Goal: Complete application form: Complete application form

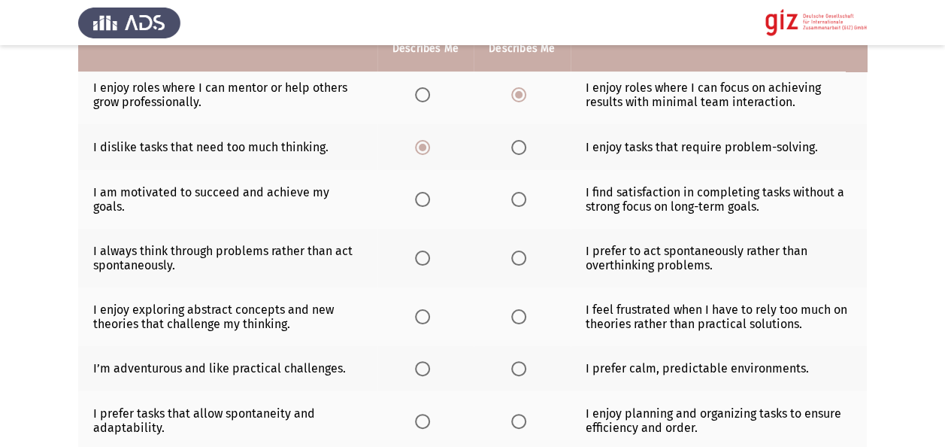
scroll to position [220, 0]
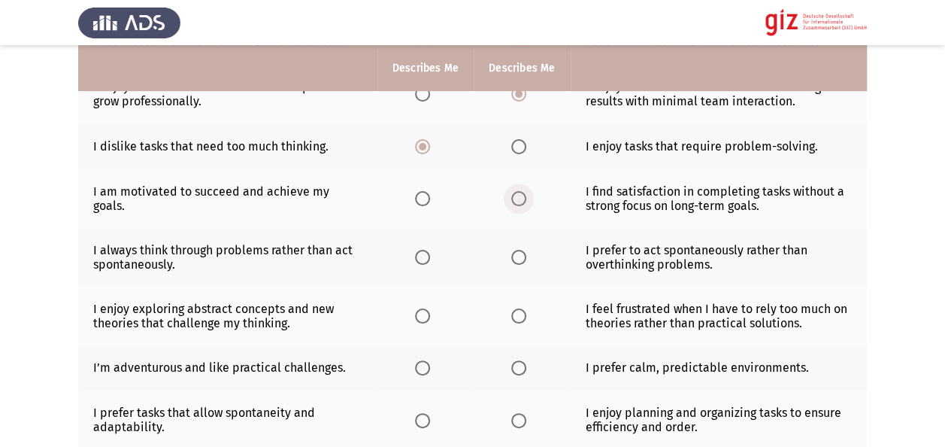
click at [520, 195] on span "Select an option" at bounding box center [518, 198] width 15 height 15
click at [520, 195] on input "Select an option" at bounding box center [518, 198] width 15 height 15
click at [514, 258] on span "Select an option" at bounding box center [518, 257] width 15 height 15
click at [514, 258] on input "Select an option" at bounding box center [518, 257] width 15 height 15
click at [415, 310] on span "Select an option" at bounding box center [422, 315] width 15 height 15
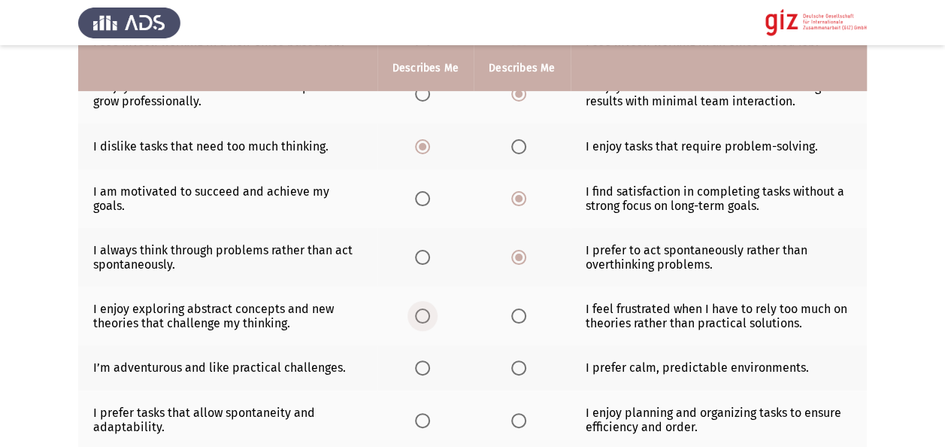
click at [415, 310] on input "Select an option" at bounding box center [422, 315] width 15 height 15
click at [355, 303] on td "I enjoy exploring abstract concepts and new theories that challenge my thinking." at bounding box center [227, 315] width 299 height 59
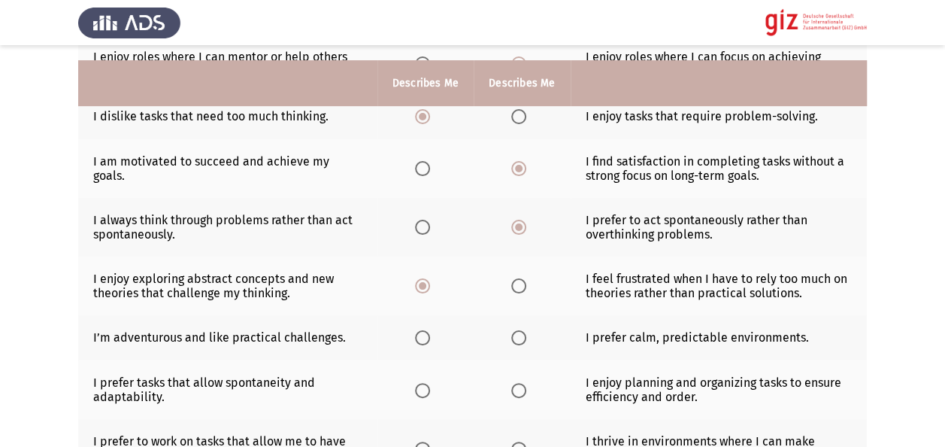
scroll to position [341, 0]
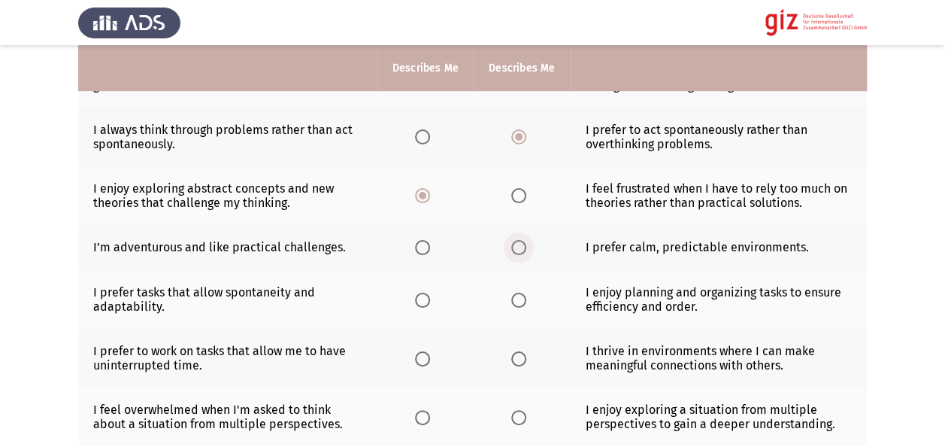
click at [523, 244] on span "Select an option" at bounding box center [518, 247] width 15 height 15
click at [523, 244] on input "Select an option" at bounding box center [518, 247] width 15 height 15
click at [514, 292] on span "Select an option" at bounding box center [518, 299] width 15 height 15
click at [514, 292] on input "Select an option" at bounding box center [518, 299] width 15 height 15
click at [541, 317] on th at bounding box center [522, 299] width 96 height 59
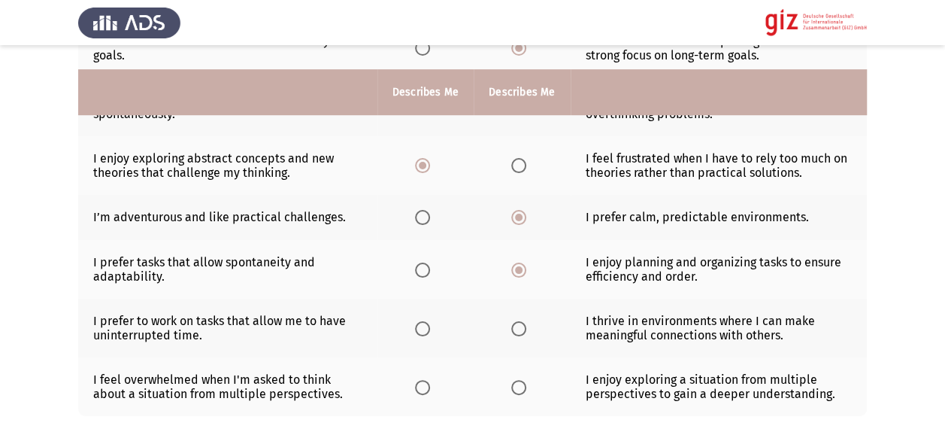
scroll to position [431, 0]
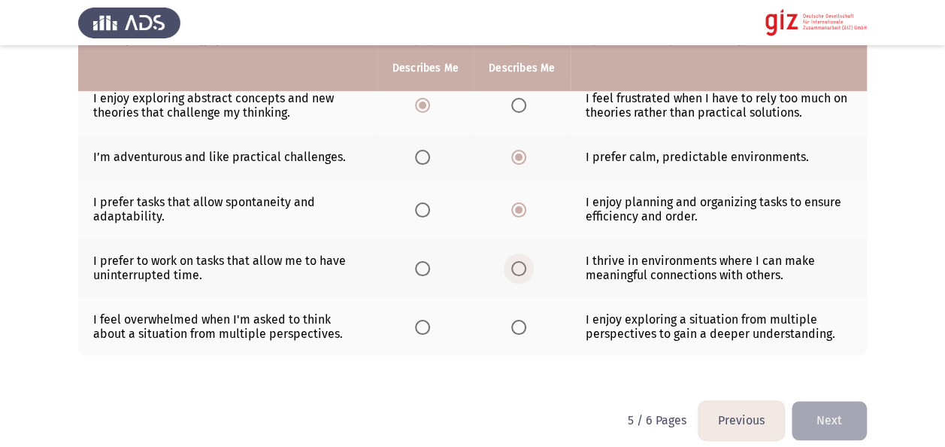
click at [518, 263] on span "Select an option" at bounding box center [518, 268] width 15 height 15
click at [518, 263] on input "Select an option" at bounding box center [518, 268] width 15 height 15
click at [523, 322] on span "Select an option" at bounding box center [518, 327] width 15 height 15
click at [523, 322] on input "Select an option" at bounding box center [518, 327] width 15 height 15
click at [425, 320] on span "Select an option" at bounding box center [422, 327] width 15 height 15
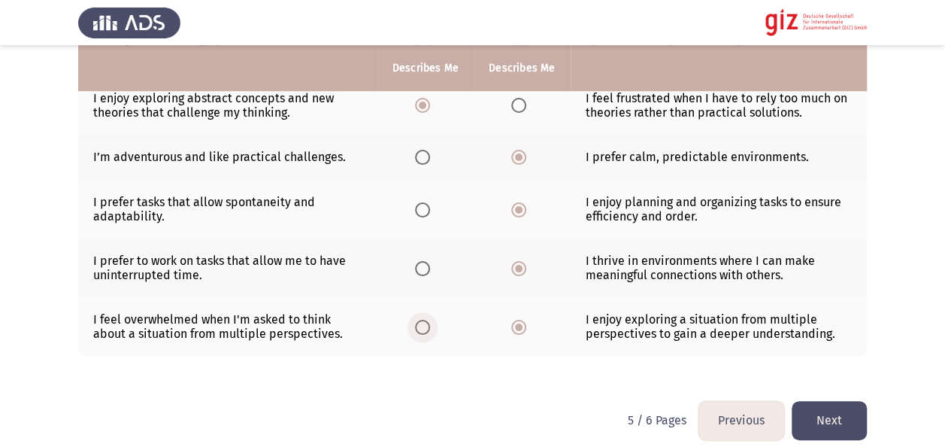
click at [425, 320] on input "Select an option" at bounding box center [422, 327] width 15 height 15
click at [835, 414] on button "Next" at bounding box center [829, 420] width 75 height 38
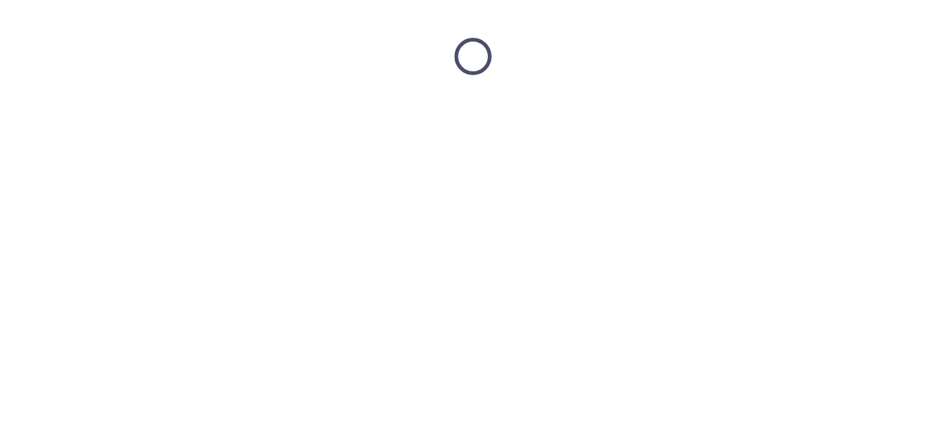
scroll to position [0, 0]
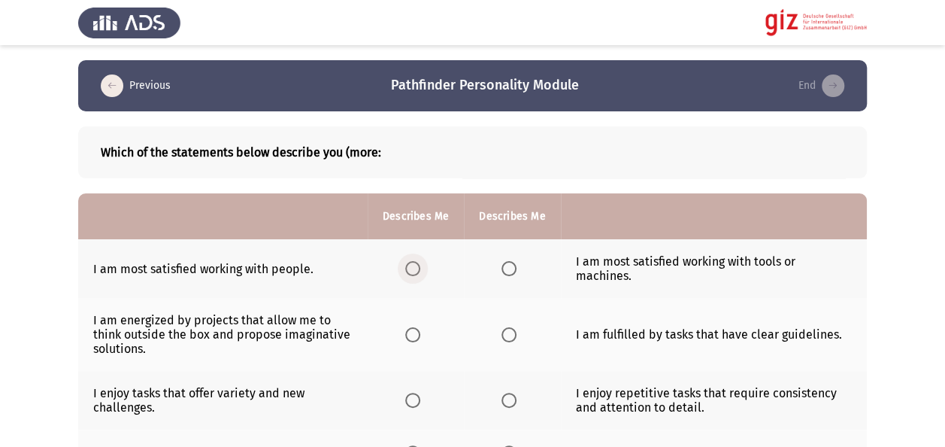
click at [418, 269] on span "Select an option" at bounding box center [412, 268] width 15 height 15
click at [418, 269] on input "Select an option" at bounding box center [412, 268] width 15 height 15
click at [499, 149] on b "Which of the statements below describe you (more:" at bounding box center [473, 152] width 744 height 14
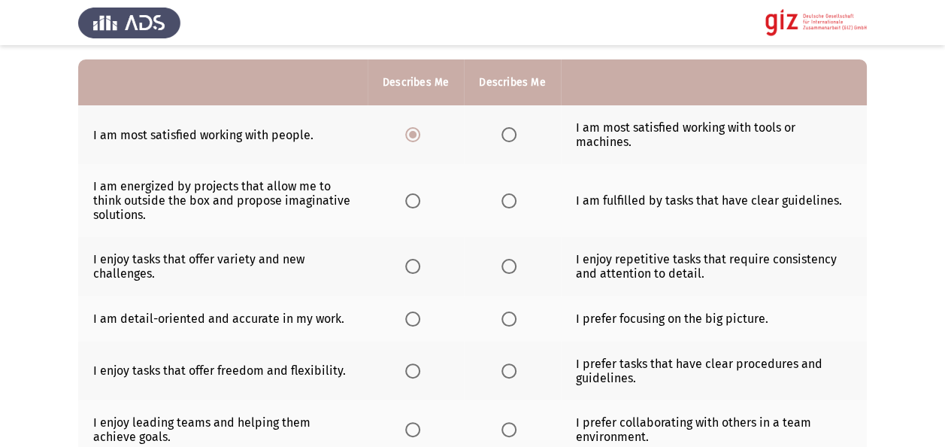
scroll to position [135, 0]
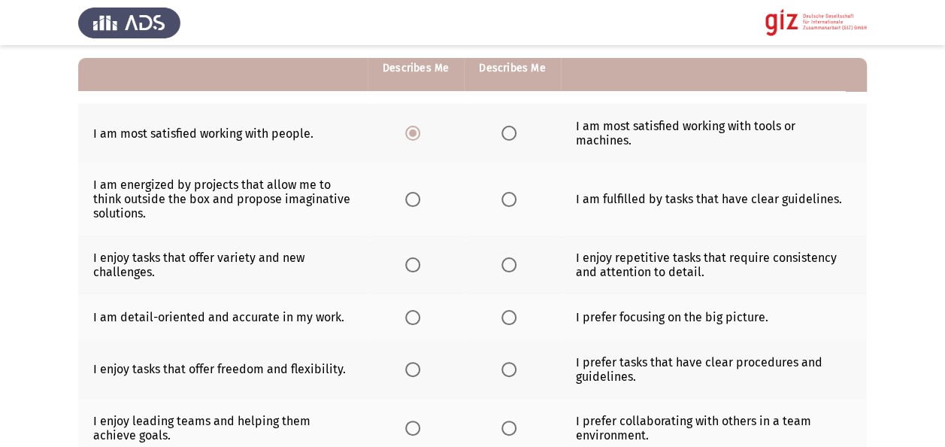
click at [307, 219] on td "I am energized by projects that allow me to think outside the box and propose i…" at bounding box center [222, 198] width 289 height 73
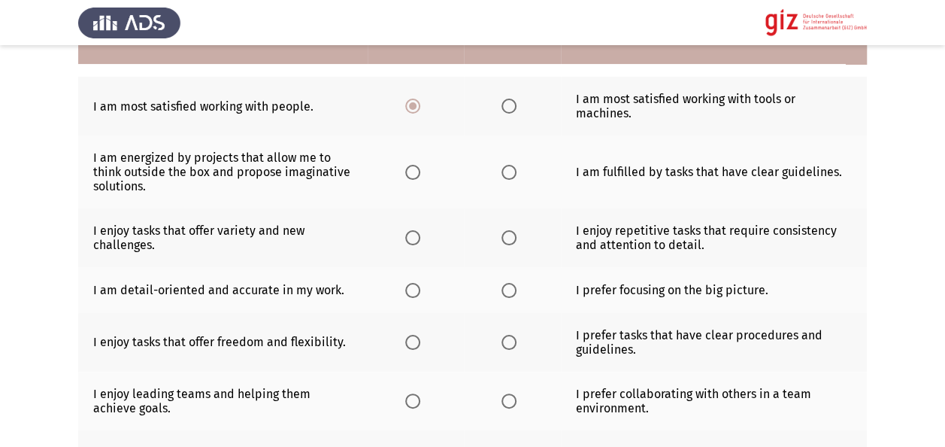
scroll to position [165, 0]
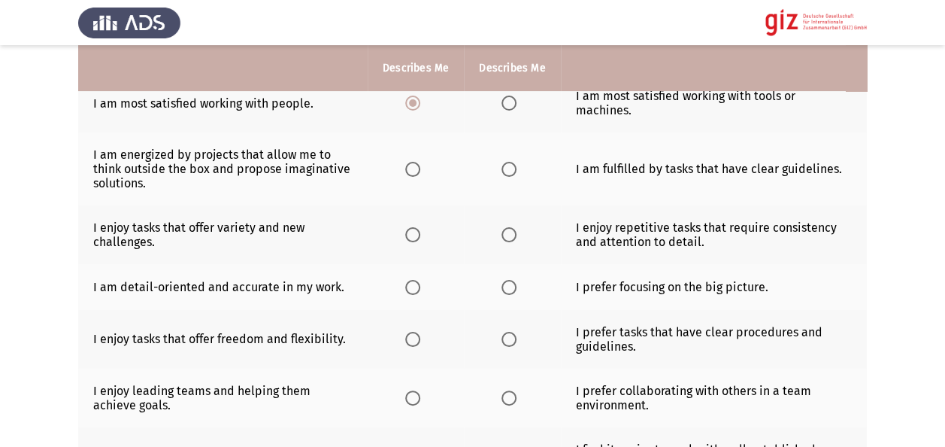
click at [508, 176] on th at bounding box center [512, 168] width 96 height 73
click at [504, 164] on span "Select an option" at bounding box center [509, 169] width 15 height 15
click at [504, 164] on input "Select an option" at bounding box center [509, 169] width 15 height 15
click at [417, 236] on span "Select an option" at bounding box center [412, 234] width 15 height 15
click at [417, 236] on input "Select an option" at bounding box center [412, 234] width 15 height 15
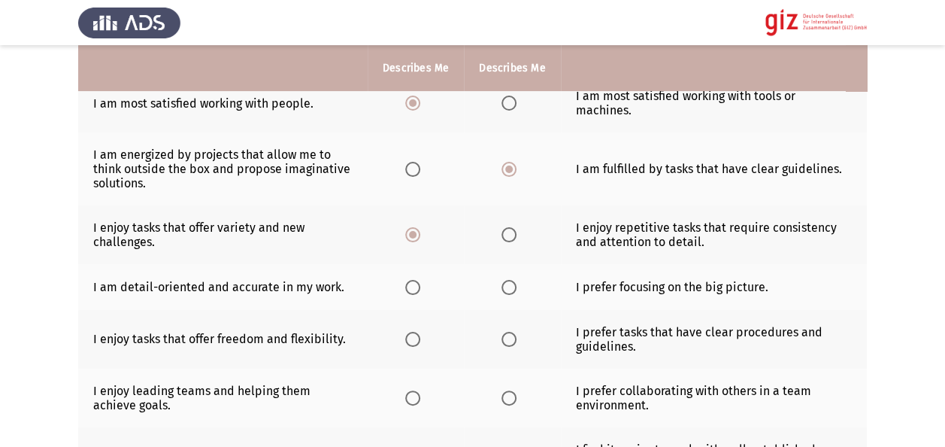
click at [290, 247] on td "I enjoy tasks that offer variety and new challenges." at bounding box center [222, 234] width 289 height 59
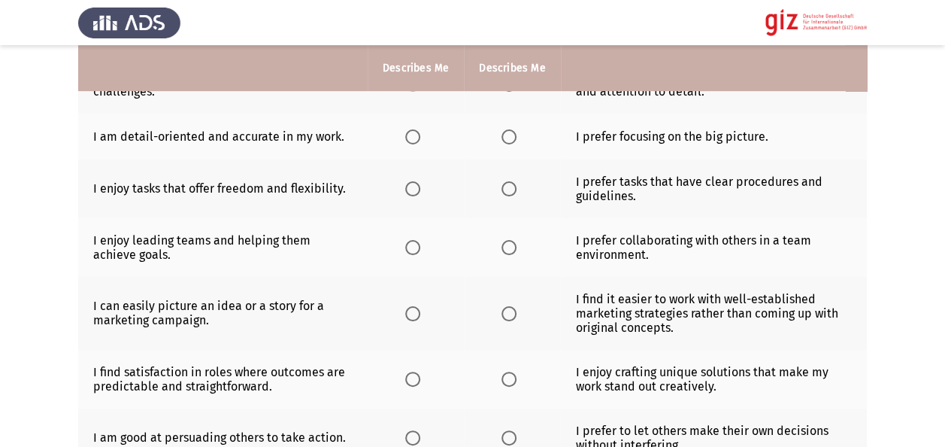
scroll to position [286, 0]
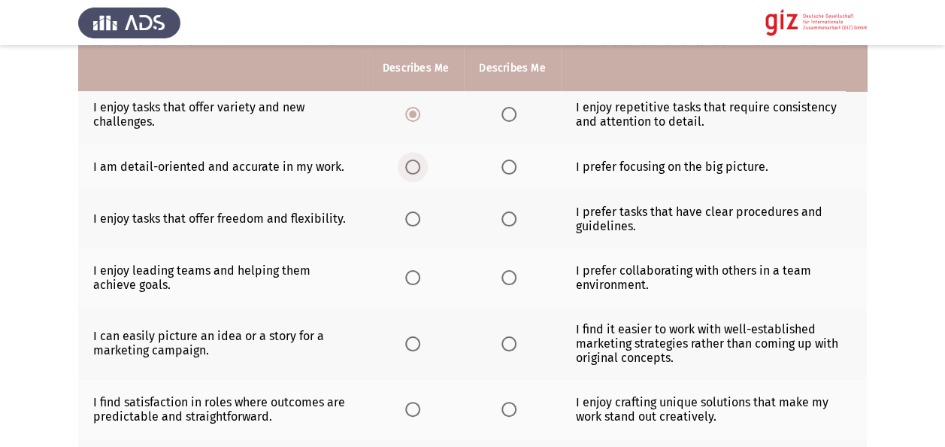
click at [412, 167] on span "Select an option" at bounding box center [412, 166] width 15 height 15
click at [412, 167] on input "Select an option" at bounding box center [412, 166] width 15 height 15
click at [511, 223] on span "Select an option" at bounding box center [509, 218] width 15 height 15
click at [511, 223] on input "Select an option" at bounding box center [509, 218] width 15 height 15
click at [502, 281] on span "Select an option" at bounding box center [509, 277] width 15 height 15
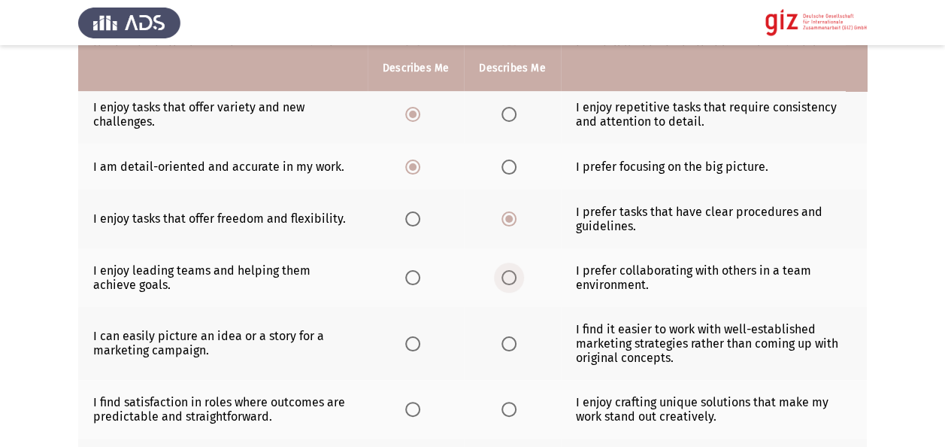
click at [502, 281] on input "Select an option" at bounding box center [509, 277] width 15 height 15
click at [451, 307] on th at bounding box center [416, 343] width 96 height 73
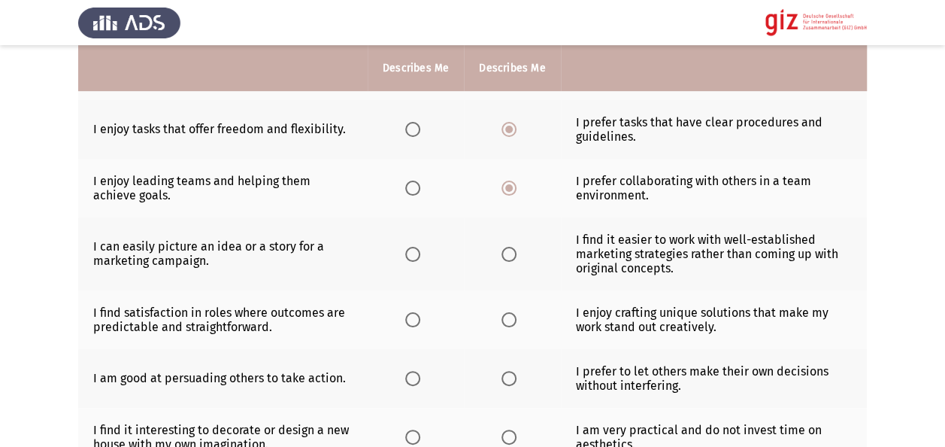
scroll to position [376, 0]
click at [507, 248] on span "Select an option" at bounding box center [509, 253] width 15 height 15
click at [507, 248] on input "Select an option" at bounding box center [509, 253] width 15 height 15
click at [456, 275] on th at bounding box center [416, 253] width 96 height 73
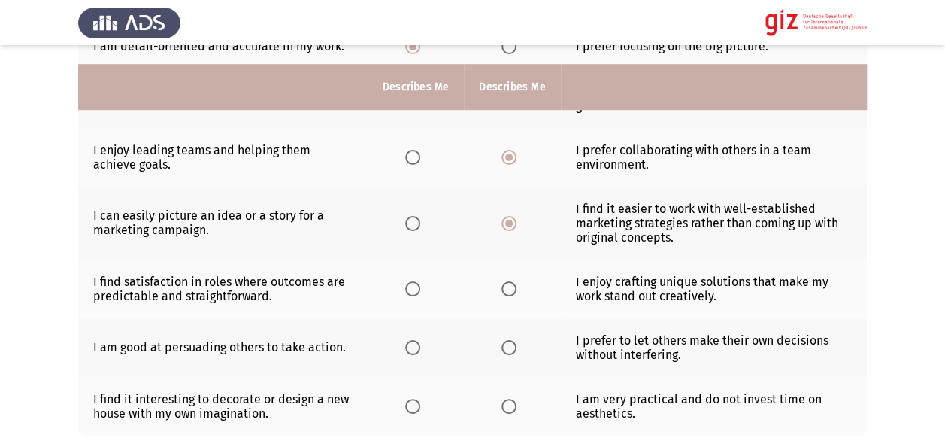
scroll to position [436, 0]
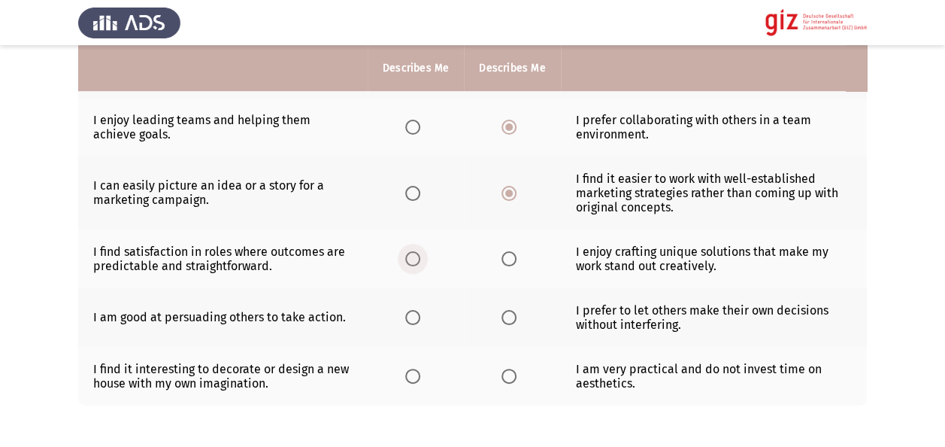
click at [406, 254] on span "Select an option" at bounding box center [412, 258] width 15 height 15
click at [406, 254] on input "Select an option" at bounding box center [412, 258] width 15 height 15
click at [502, 310] on span "Select an option" at bounding box center [509, 317] width 15 height 15
click at [502, 310] on input "Select an option" at bounding box center [509, 317] width 15 height 15
click at [446, 350] on th at bounding box center [416, 376] width 96 height 59
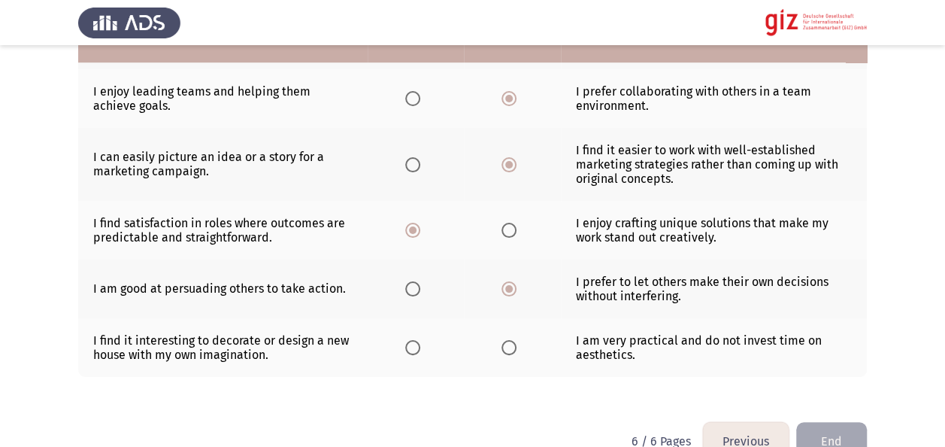
scroll to position [466, 0]
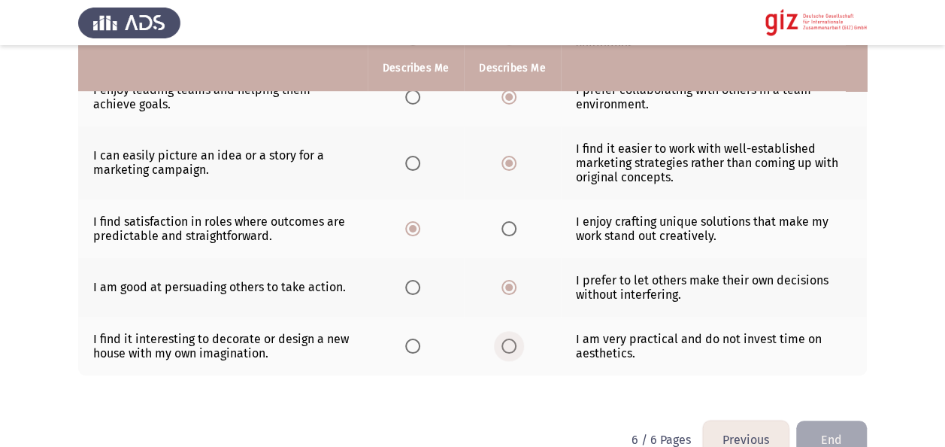
click at [510, 338] on span "Select an option" at bounding box center [509, 345] width 15 height 15
click at [510, 338] on input "Select an option" at bounding box center [509, 345] width 15 height 15
click at [844, 420] on button "End" at bounding box center [831, 439] width 71 height 38
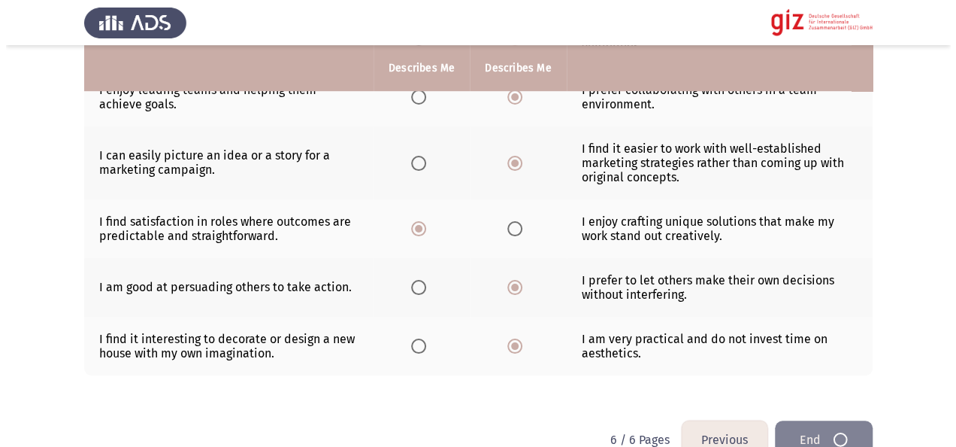
scroll to position [0, 0]
